Goal: Task Accomplishment & Management: Use online tool/utility

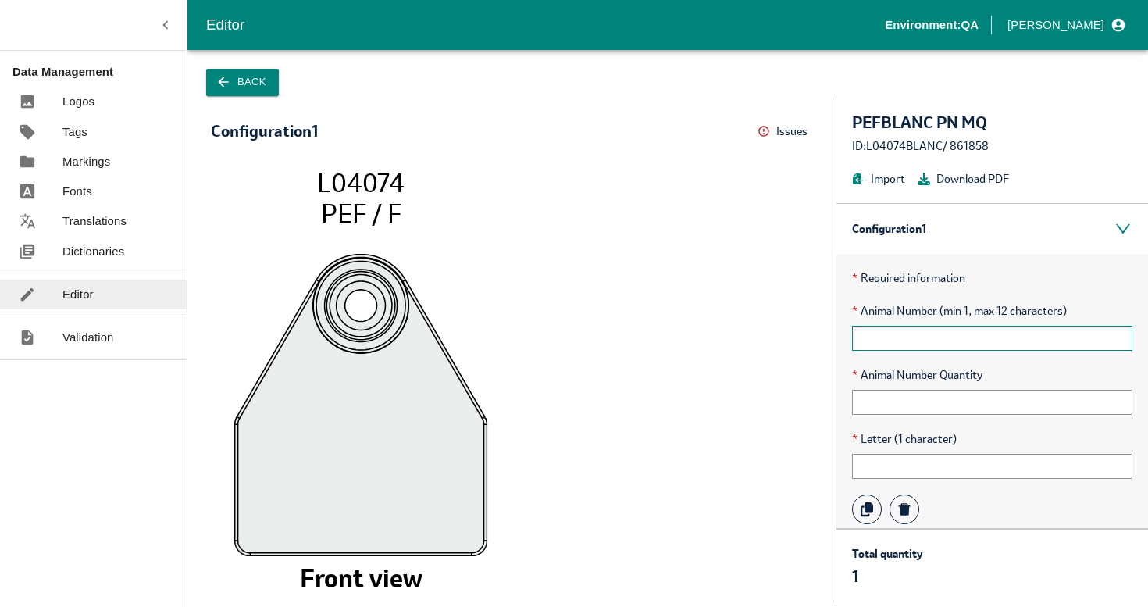
click at [931, 346] on input "text" at bounding box center [992, 338] width 280 height 25
type input "12345"
type input "10"
type input "A"
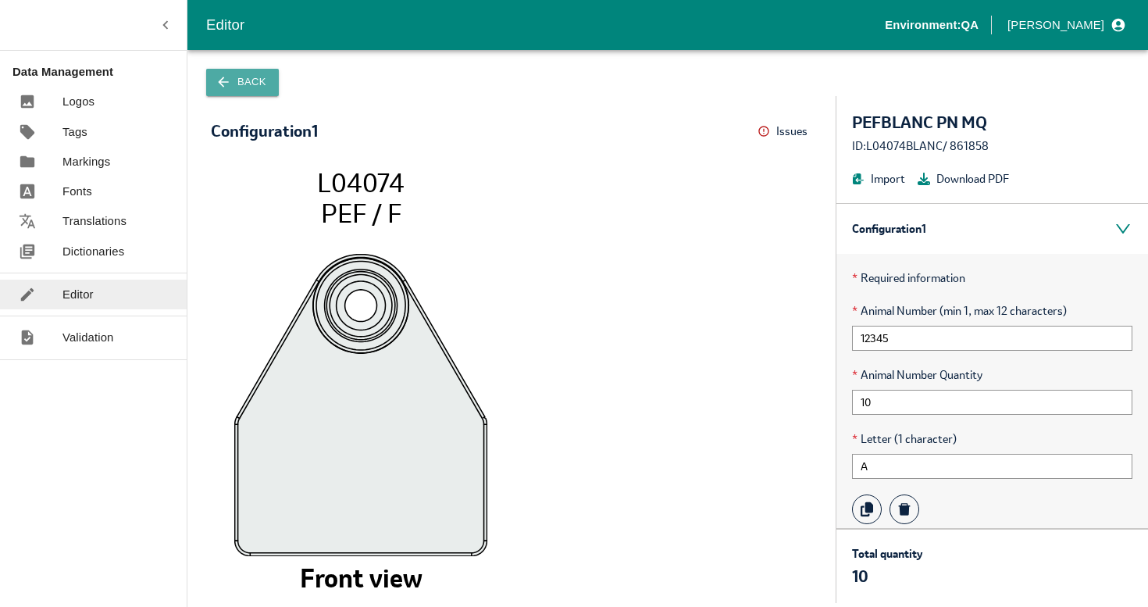
click at [272, 84] on button "Back" at bounding box center [242, 82] width 73 height 27
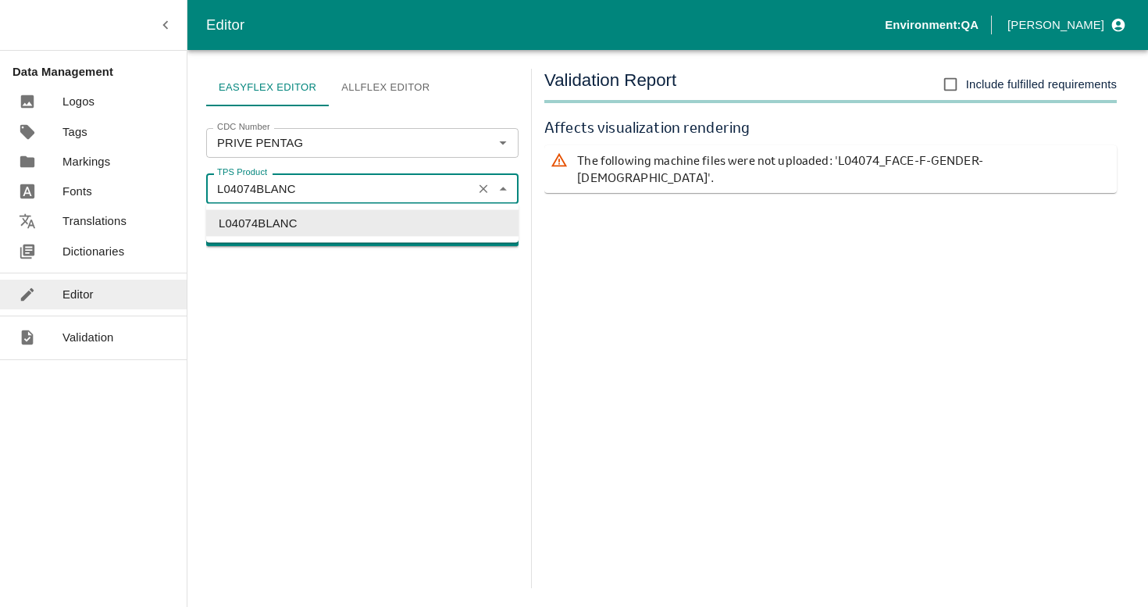
click at [335, 187] on input "L04074BLANC" at bounding box center [339, 188] width 257 height 20
click at [483, 192] on icon "Clear" at bounding box center [483, 188] width 15 height 15
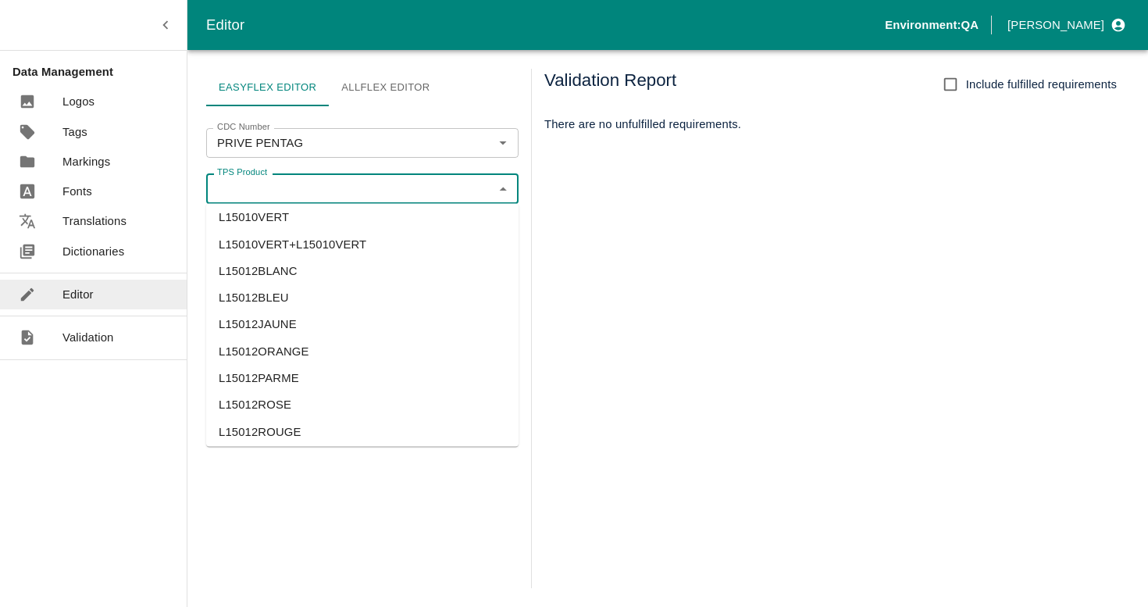
scroll to position [1956, 0]
click at [298, 226] on li "L15010VERT+L15010VERT" at bounding box center [362, 221] width 312 height 27
type input "L15010VERT+L15010VERT"
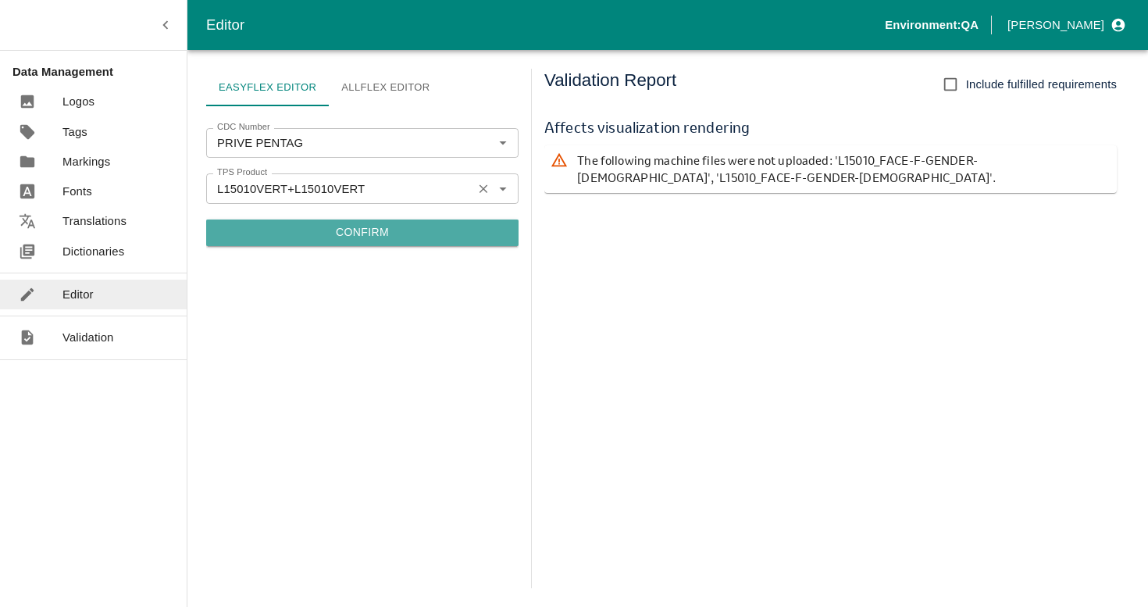
click at [326, 229] on button "Confirm" at bounding box center [362, 232] width 312 height 27
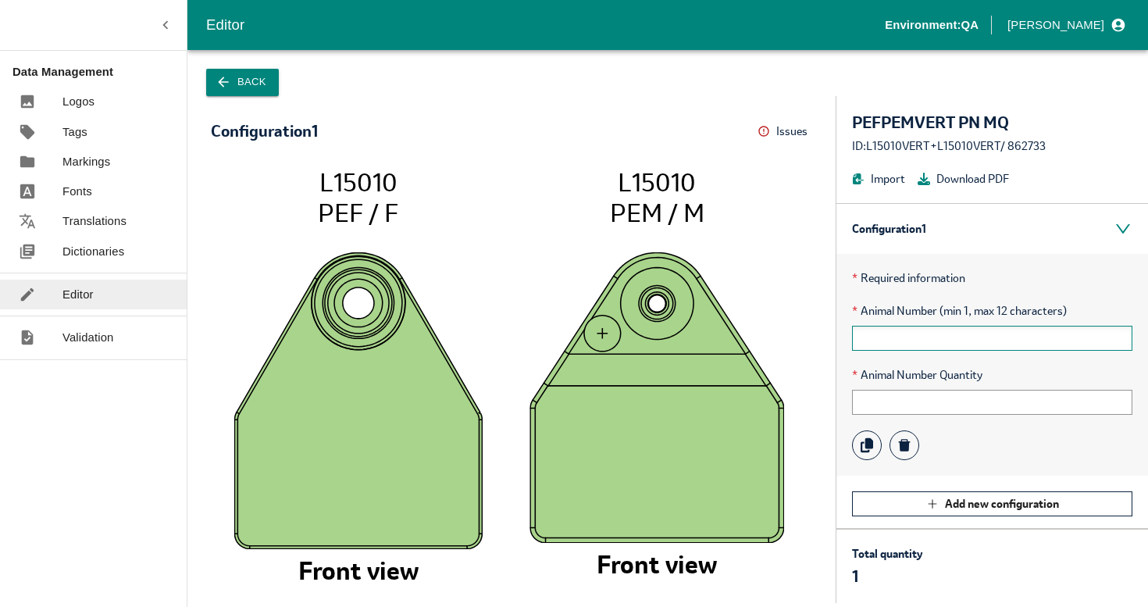
click at [974, 344] on input "text" at bounding box center [992, 338] width 280 height 25
type input "12345"
click at [910, 401] on input "text" at bounding box center [992, 402] width 280 height 25
type input "10"
click at [248, 81] on button "Back" at bounding box center [242, 82] width 73 height 27
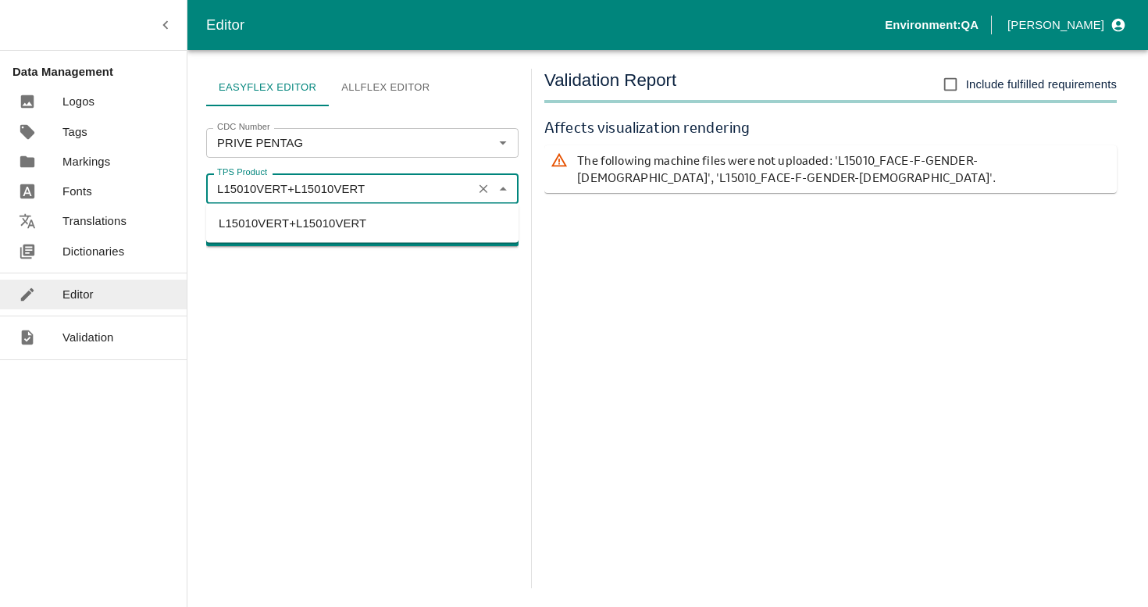
click at [322, 179] on input "L15010VERT+L15010VERT" at bounding box center [339, 188] width 257 height 20
click at [490, 190] on icon "Clear" at bounding box center [483, 188] width 15 height 15
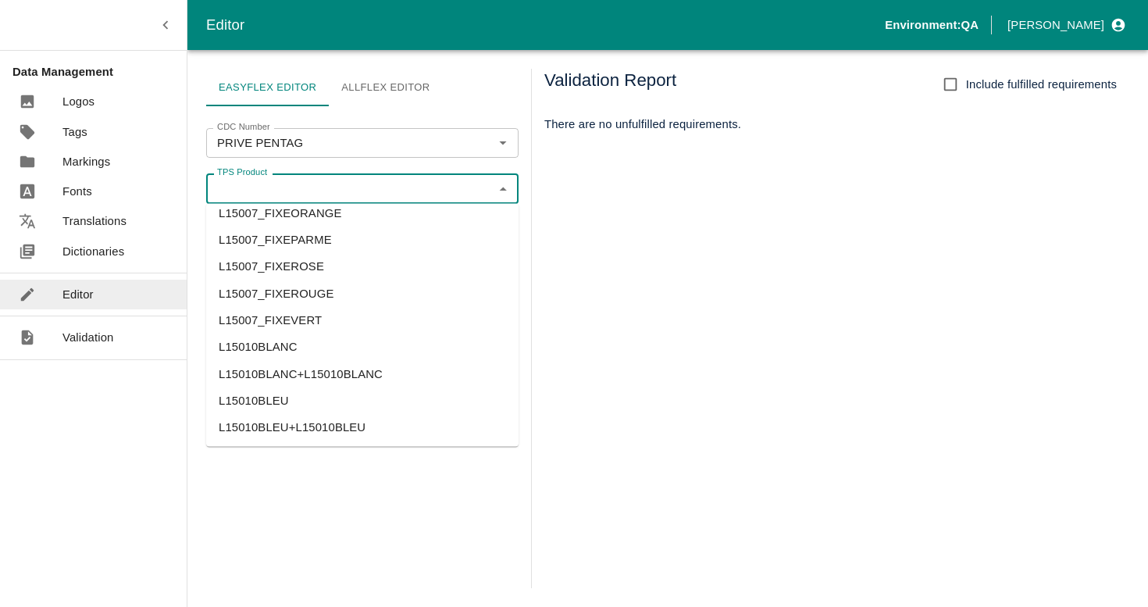
scroll to position [2469, 0]
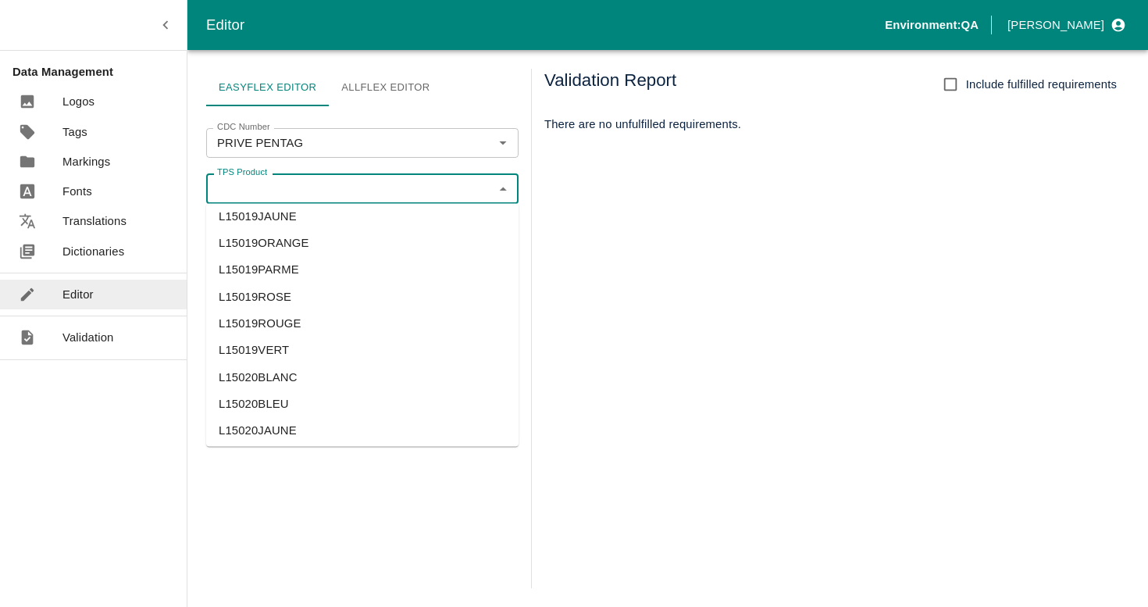
click at [255, 323] on li "L15019ROUGE" at bounding box center [362, 324] width 312 height 27
type input "L15019ROUGE"
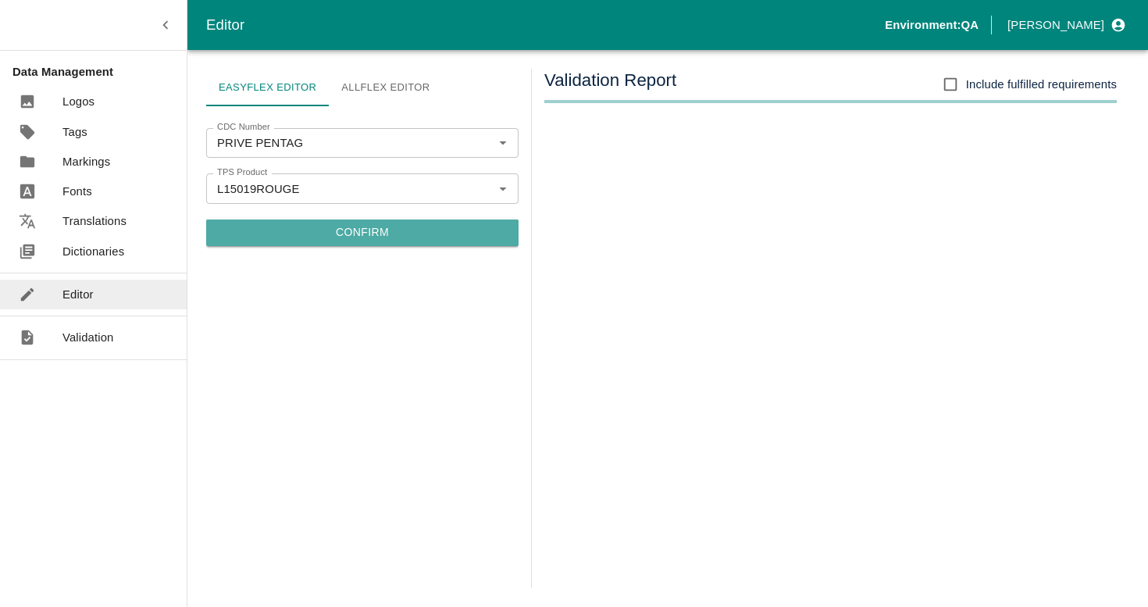
click at [288, 235] on button "Confirm" at bounding box center [362, 232] width 312 height 27
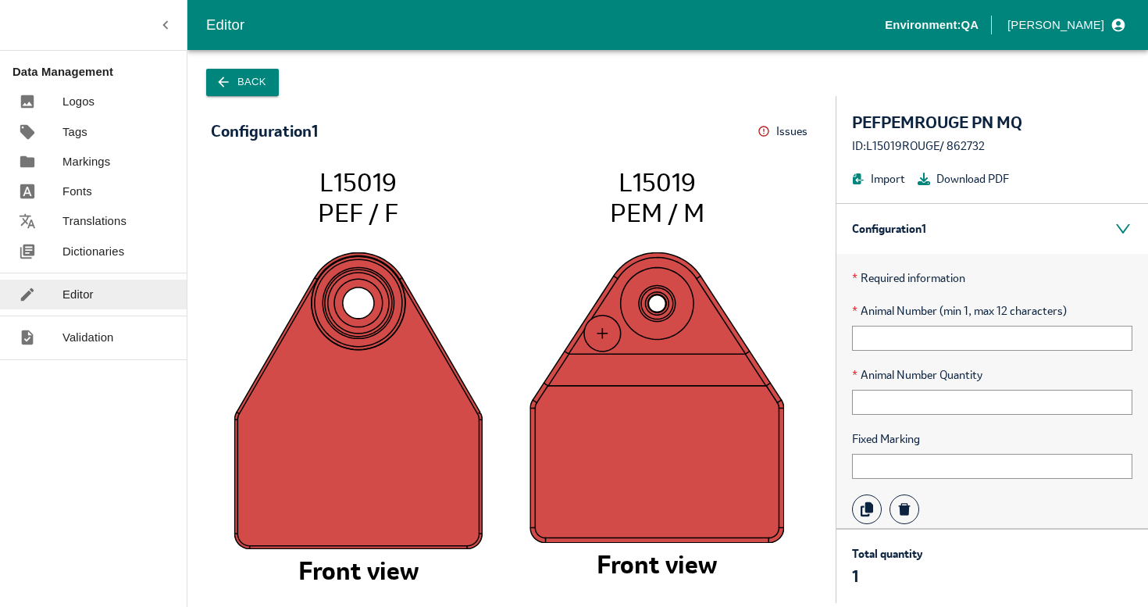
click at [947, 355] on div "* Required information * Animal Number (min 1, max 12 characters) * Animal Numb…" at bounding box center [992, 397] width 312 height 286
click at [944, 340] on input "text" at bounding box center [992, 338] width 280 height 25
type input "1234"
click at [887, 394] on input "text" at bounding box center [992, 402] width 280 height 25
type input "10"
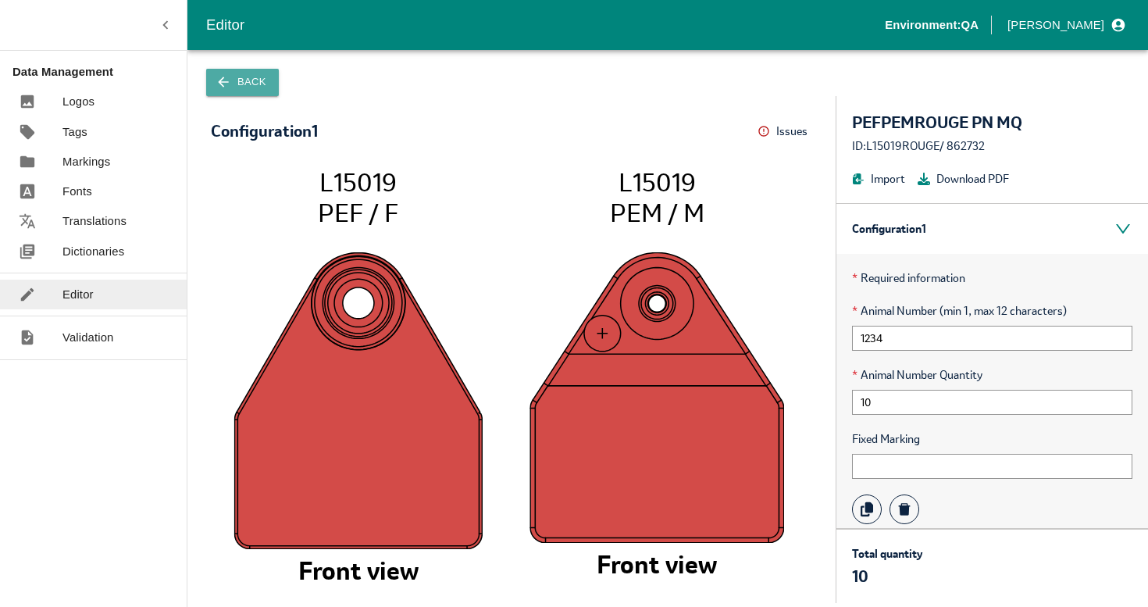
click at [261, 80] on button "Back" at bounding box center [242, 82] width 73 height 27
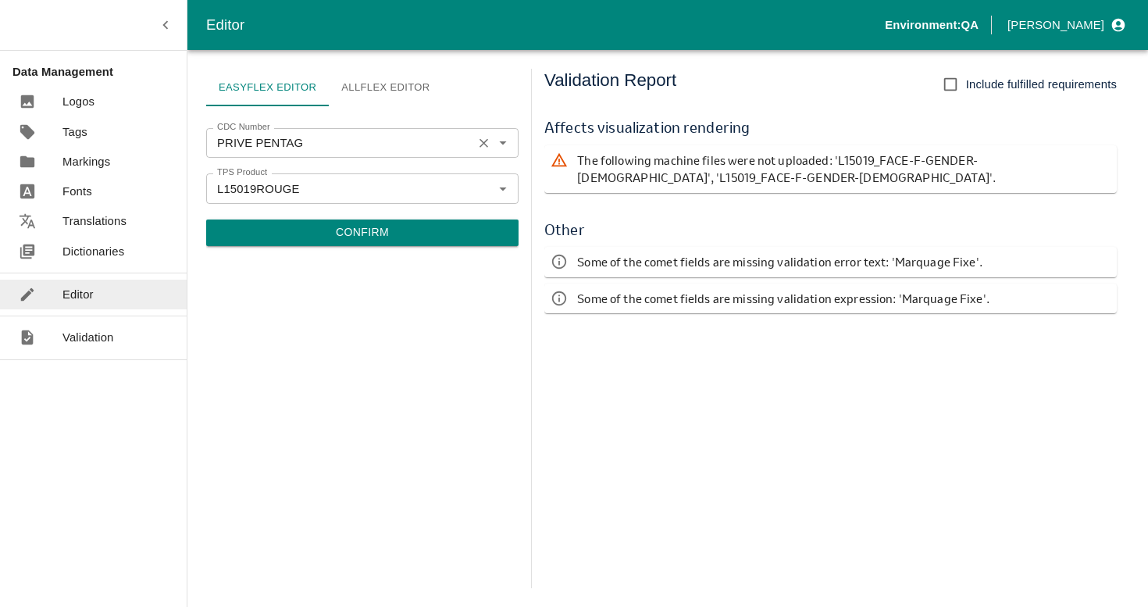
click at [482, 144] on icon "Clear" at bounding box center [483, 143] width 9 height 9
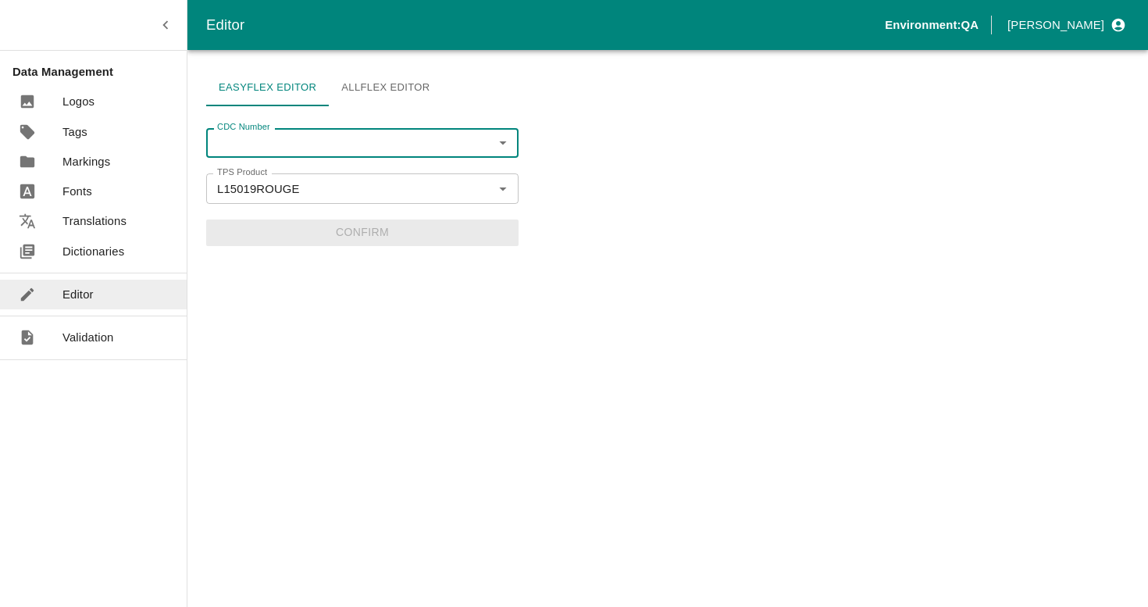
type input "P"
